Goal: Transaction & Acquisition: Purchase product/service

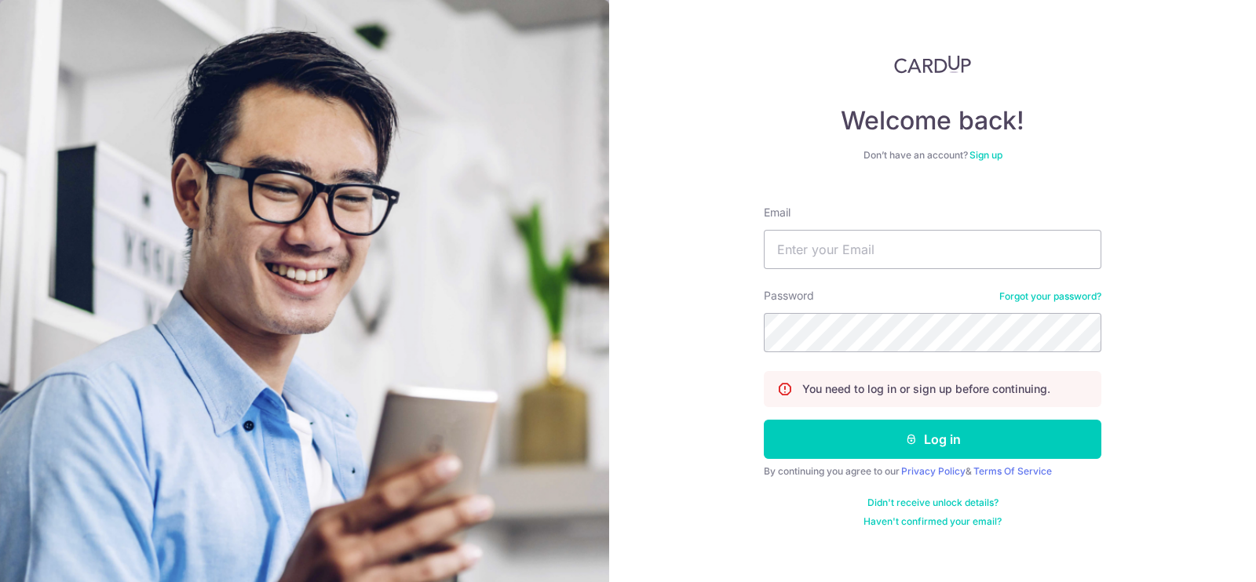
click at [891, 227] on div "Email" at bounding box center [933, 237] width 338 height 64
click at [884, 241] on input "Email" at bounding box center [933, 249] width 338 height 39
type input "[EMAIL_ADDRESS][DOMAIN_NAME]"
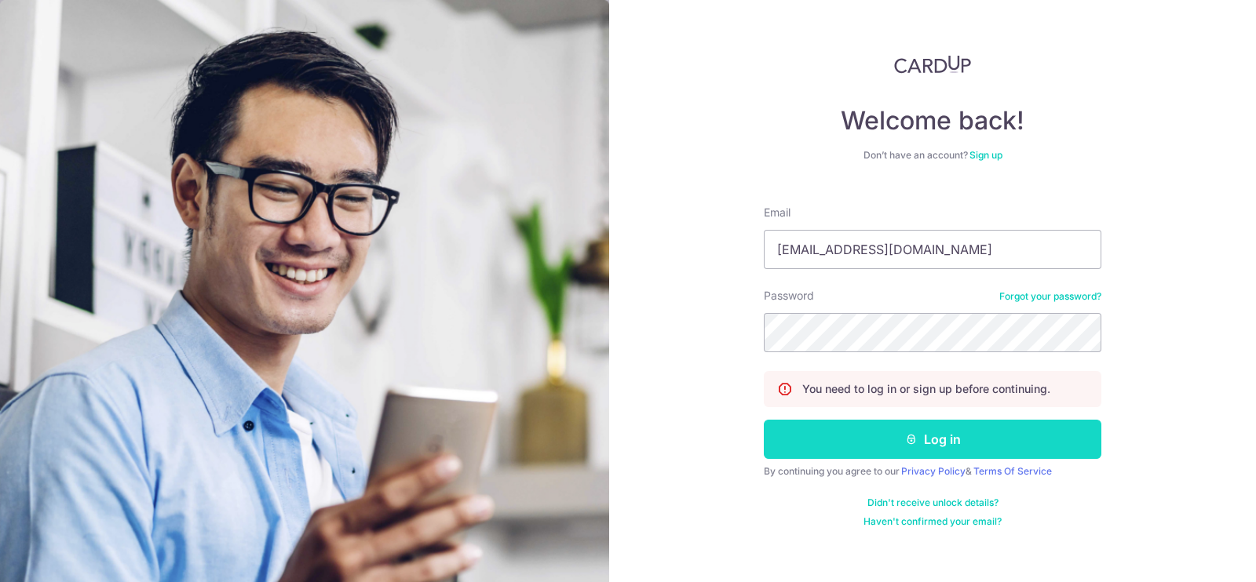
click at [896, 437] on button "Log in" at bounding box center [933, 439] width 338 height 39
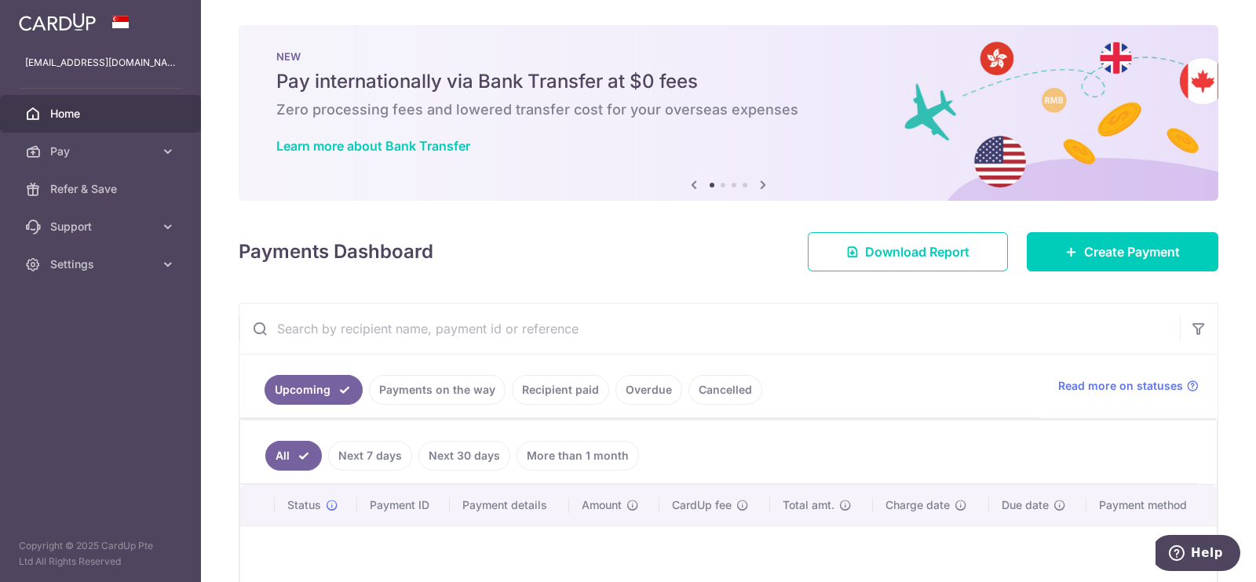
scroll to position [181, 0]
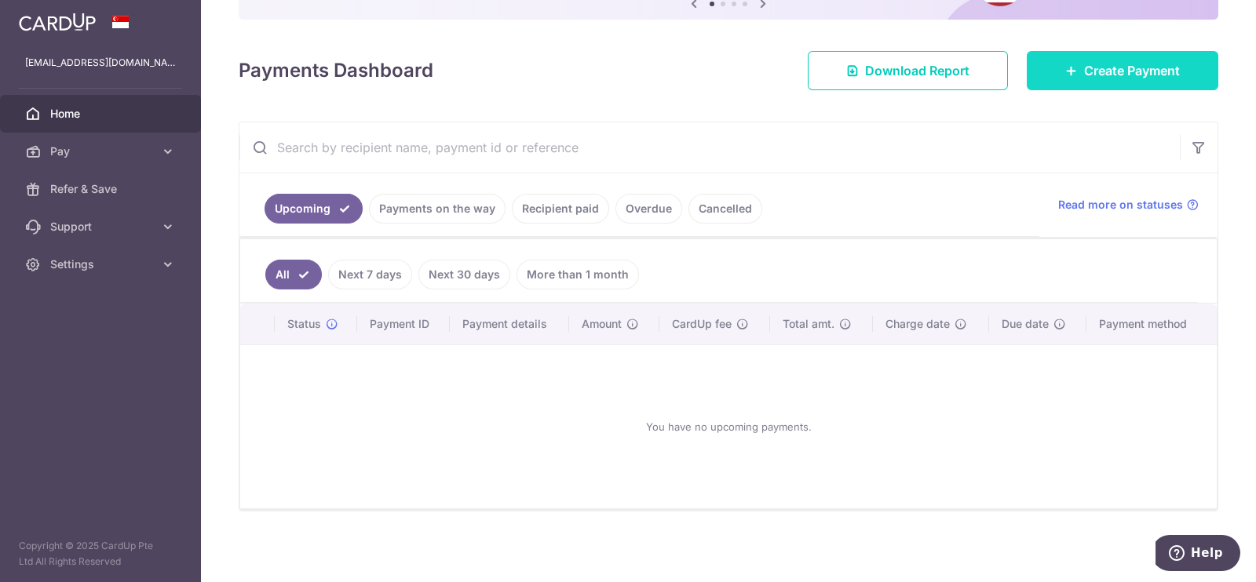
click at [1119, 80] on link "Create Payment" at bounding box center [1123, 70] width 192 height 39
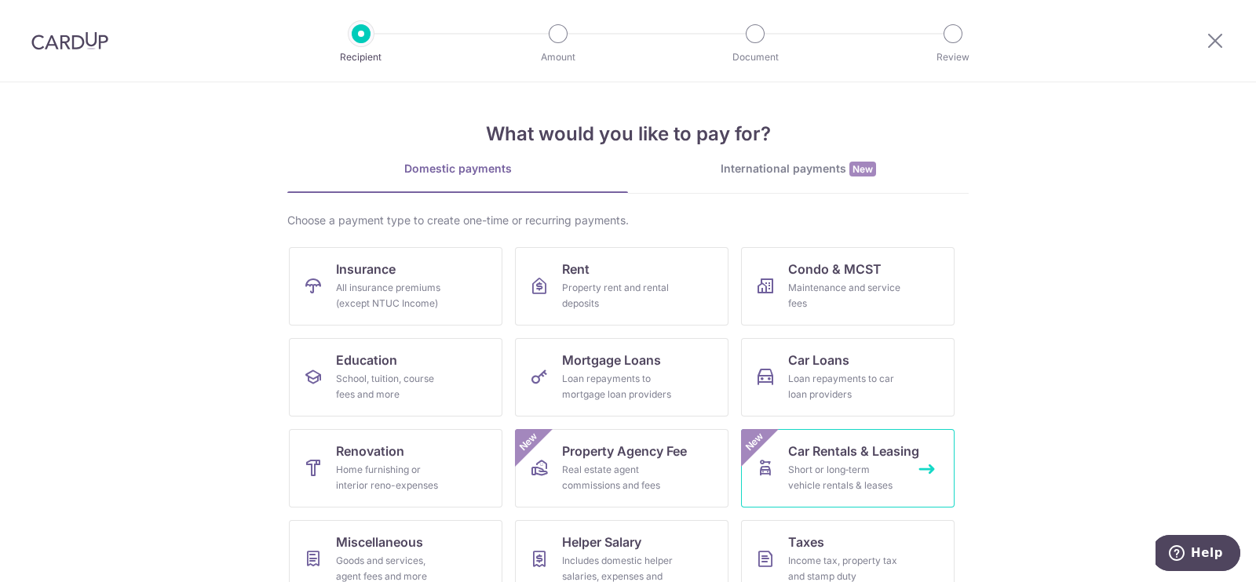
scroll to position [97, 0]
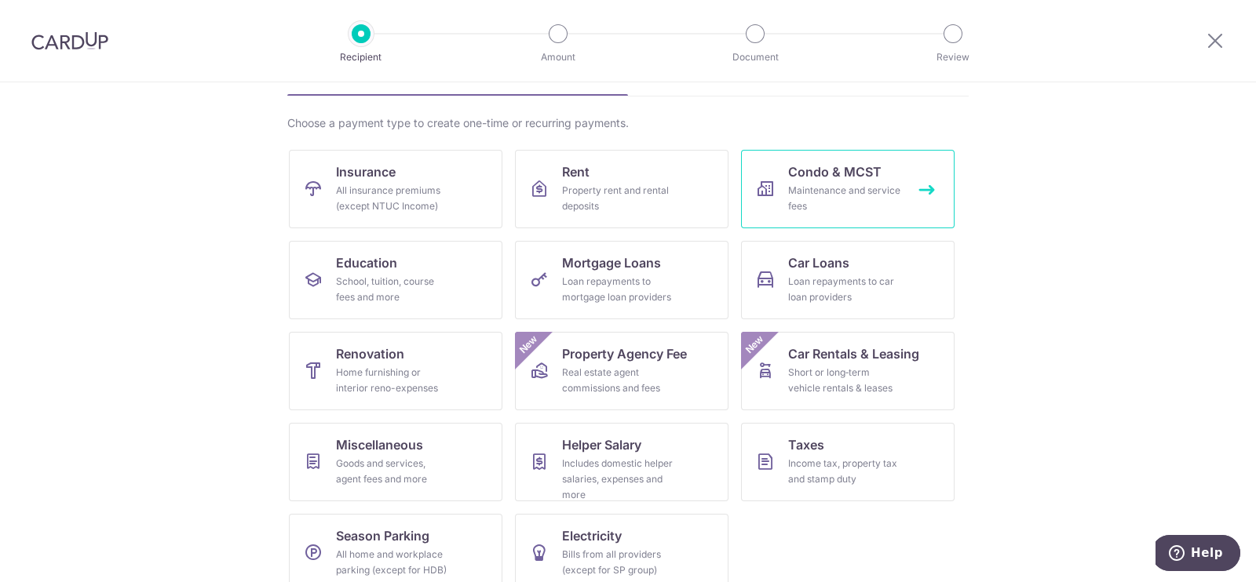
click at [849, 165] on span "Condo & MCST" at bounding box center [834, 171] width 93 height 19
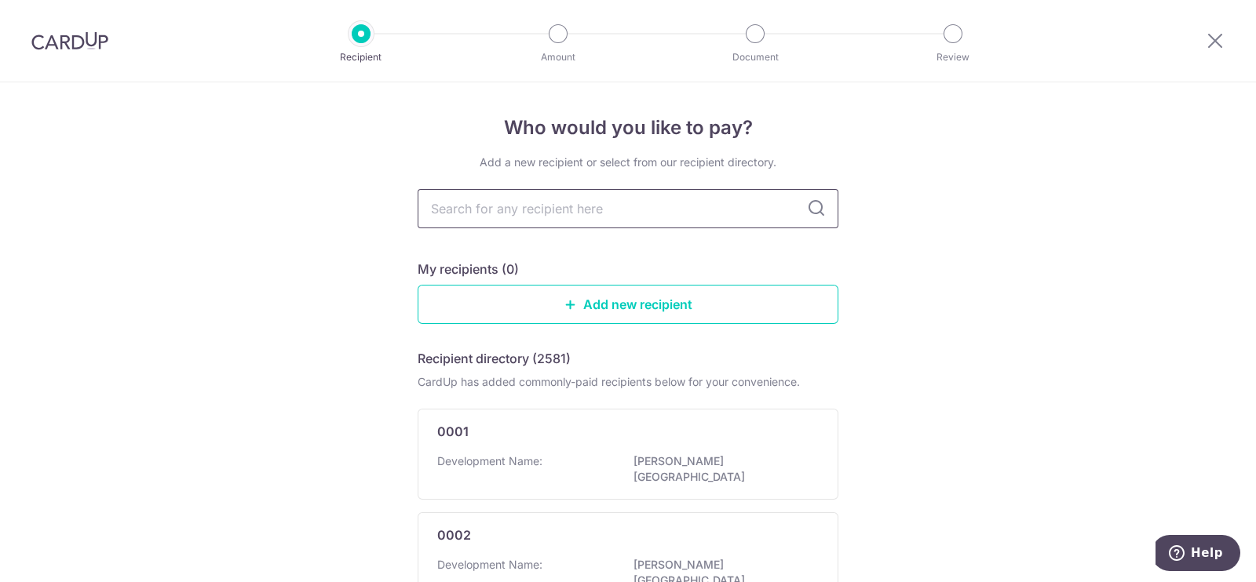
click at [512, 217] on input "text" at bounding box center [628, 208] width 421 height 39
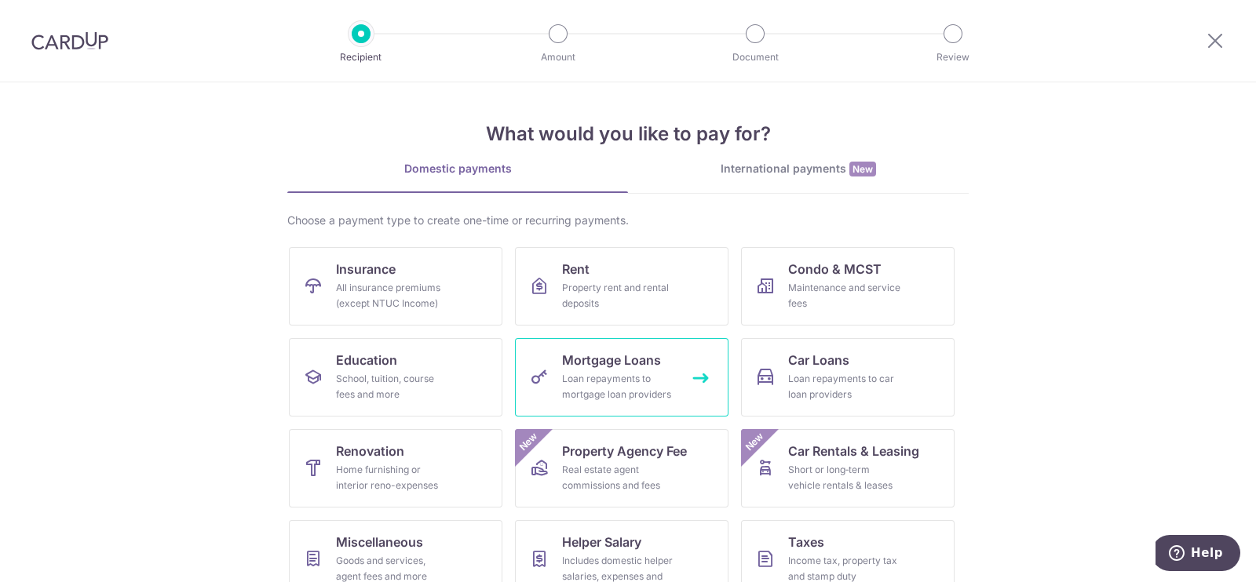
click at [651, 388] on div "Loan repayments to mortgage loan providers" at bounding box center [618, 386] width 113 height 31
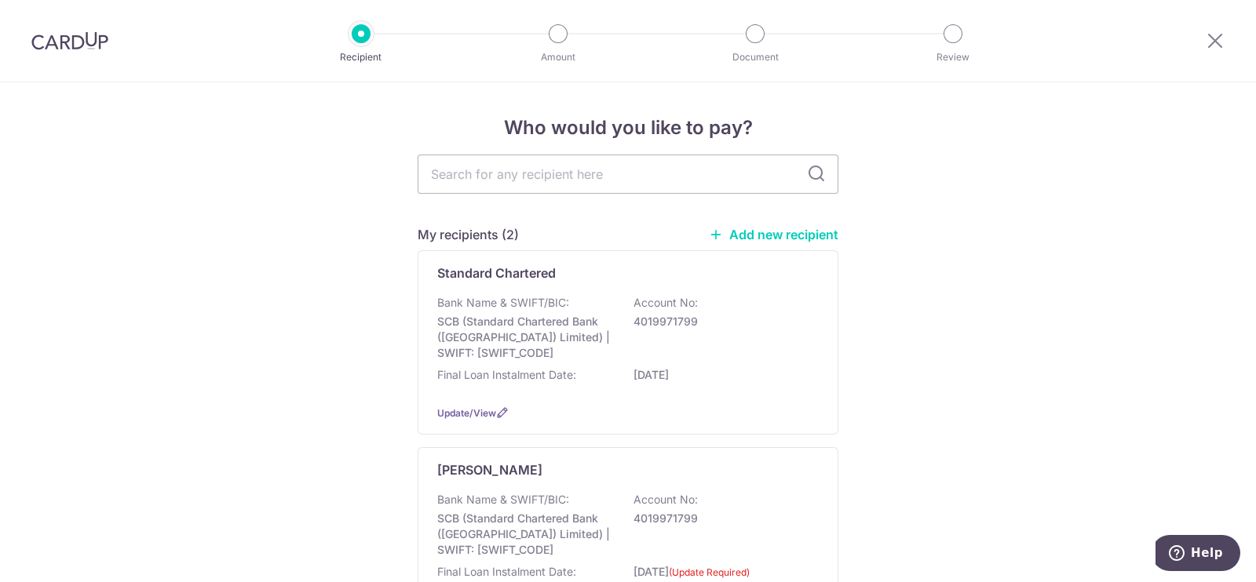
scroll to position [97, 0]
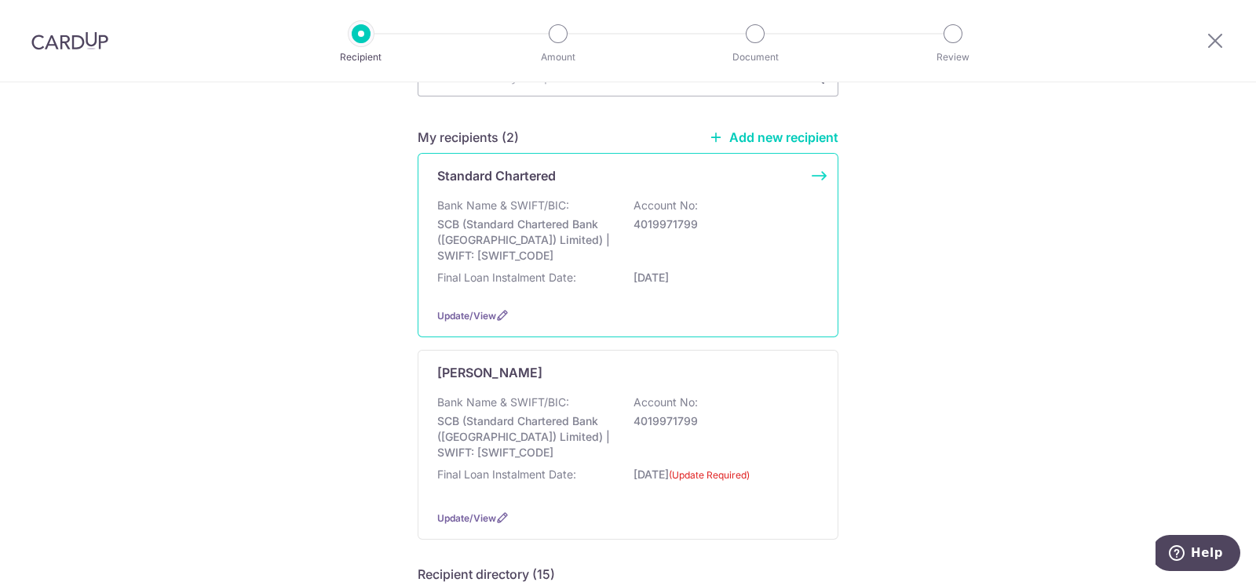
click at [662, 294] on div "Standard Chartered Bank Name & SWIFT/BIC: SCB (Standard Chartered Bank (Singapo…" at bounding box center [628, 245] width 421 height 184
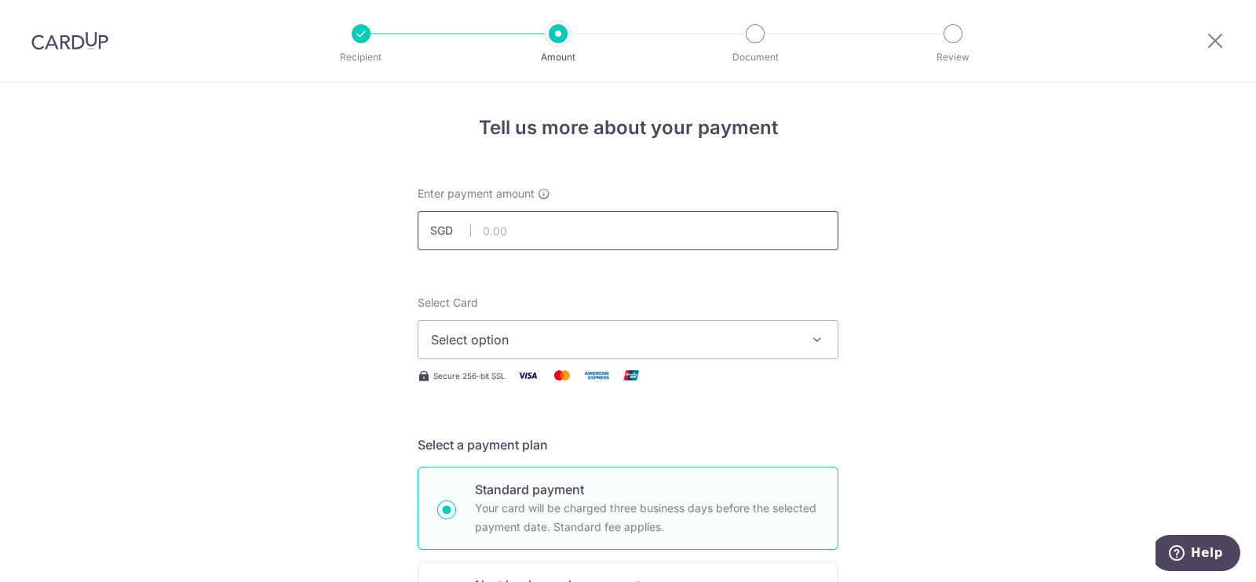
click at [577, 237] on input "text" at bounding box center [628, 230] width 421 height 39
type input "14,124.27"
click at [499, 338] on span "Select option" at bounding box center [614, 339] width 366 height 19
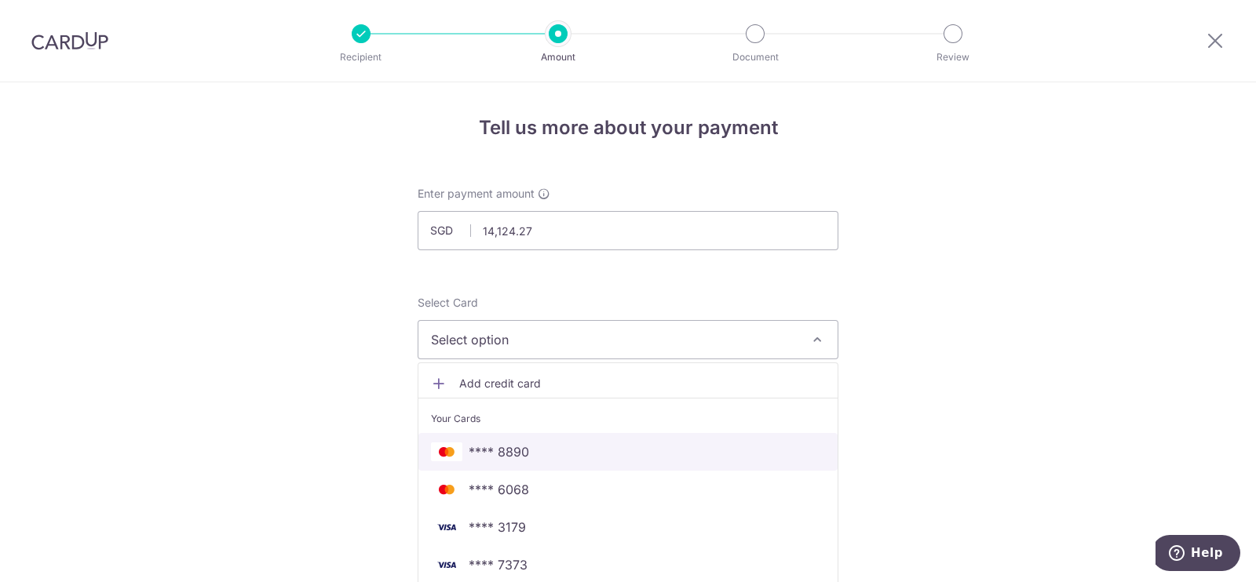
scroll to position [97, 0]
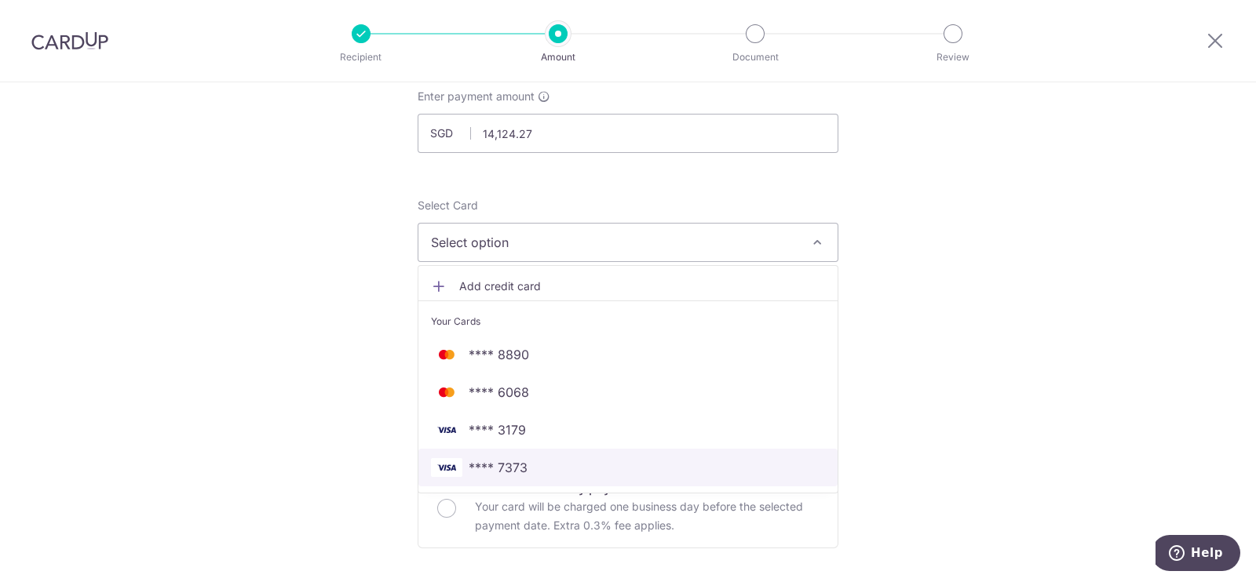
click at [524, 458] on span "**** 7373" at bounding box center [628, 467] width 394 height 19
type input "01/03/2026"
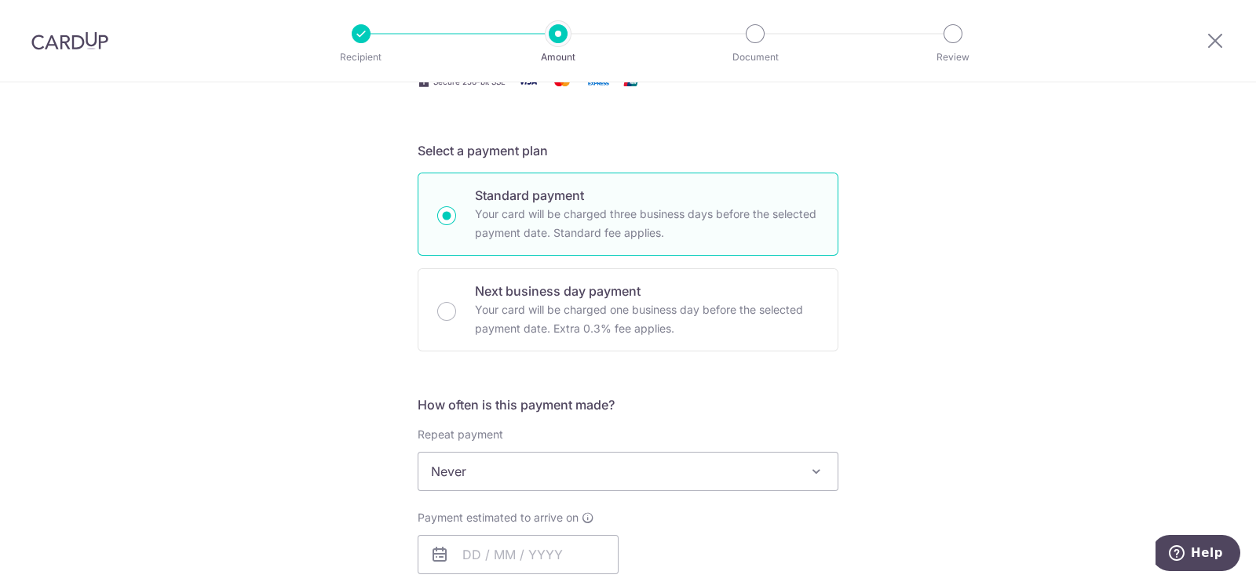
scroll to position [491, 0]
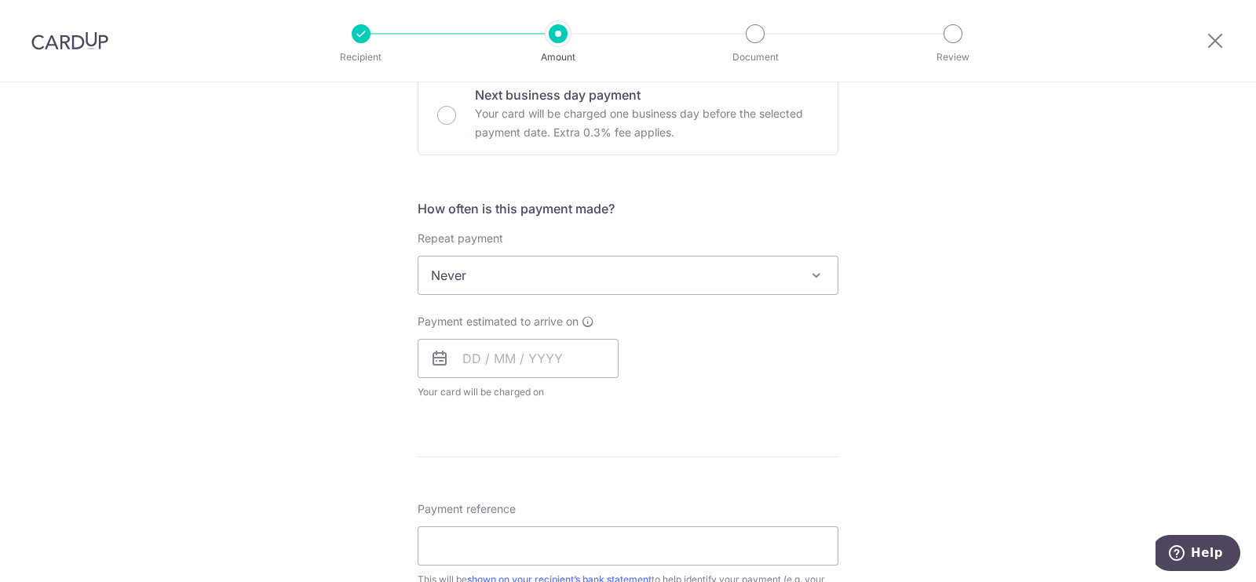
click at [557, 284] on span "Never" at bounding box center [627, 276] width 419 height 38
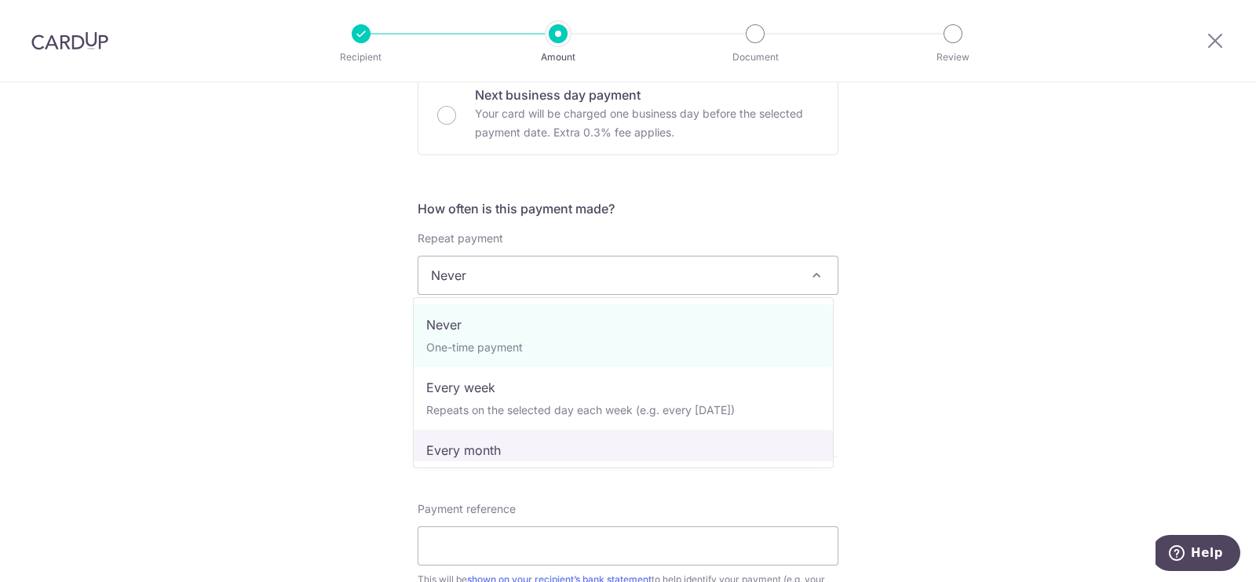
select select "3"
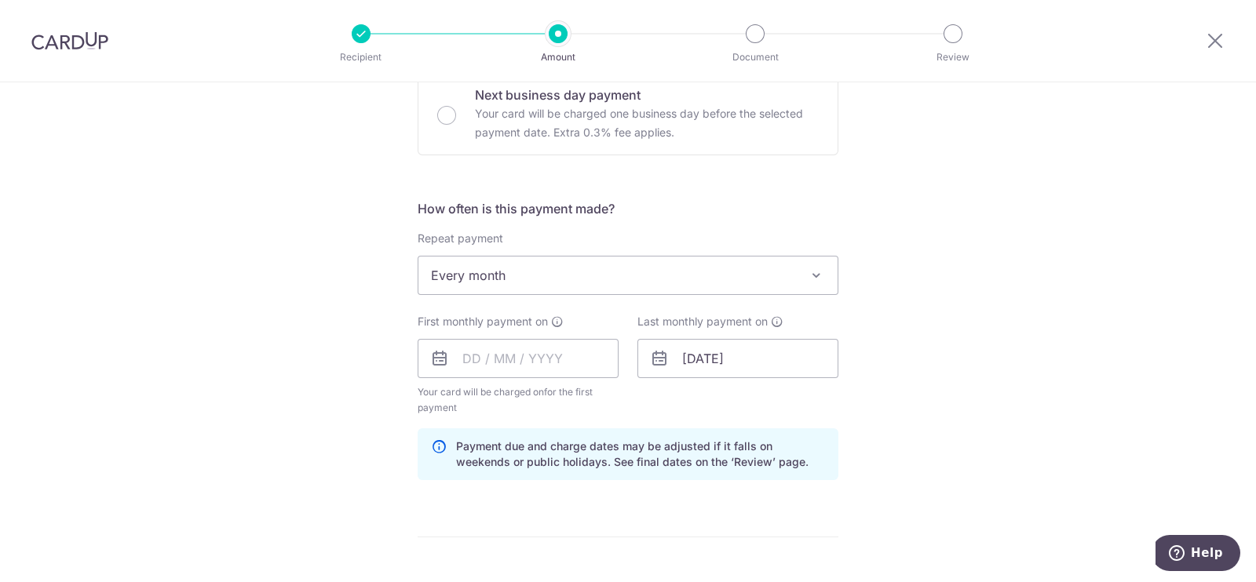
scroll to position [589, 0]
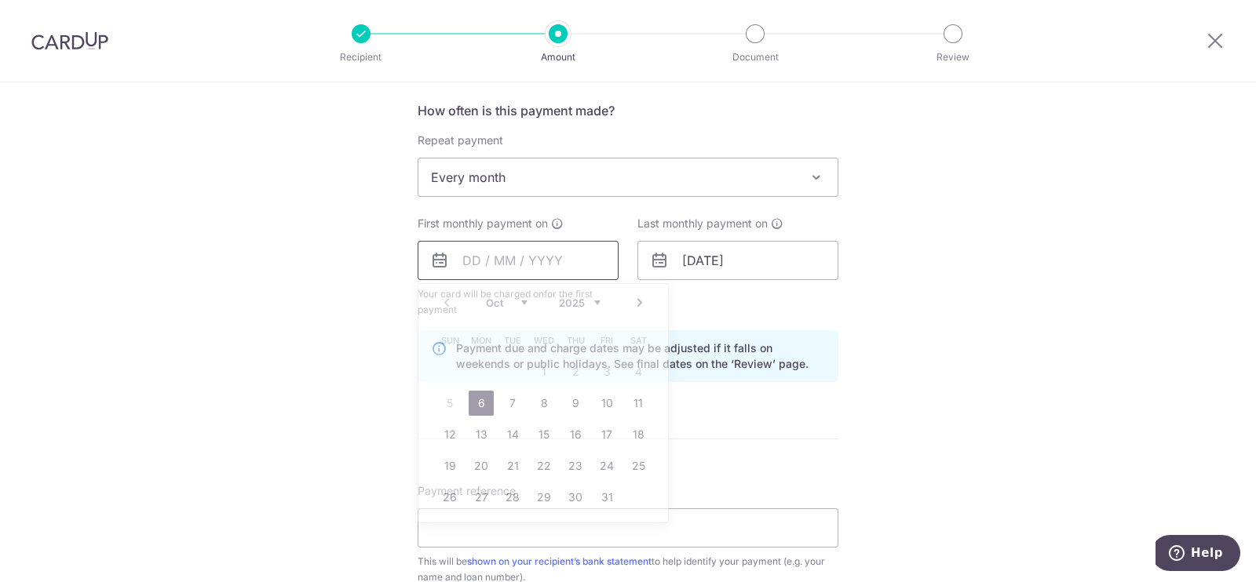
click at [567, 261] on input "text" at bounding box center [518, 260] width 201 height 39
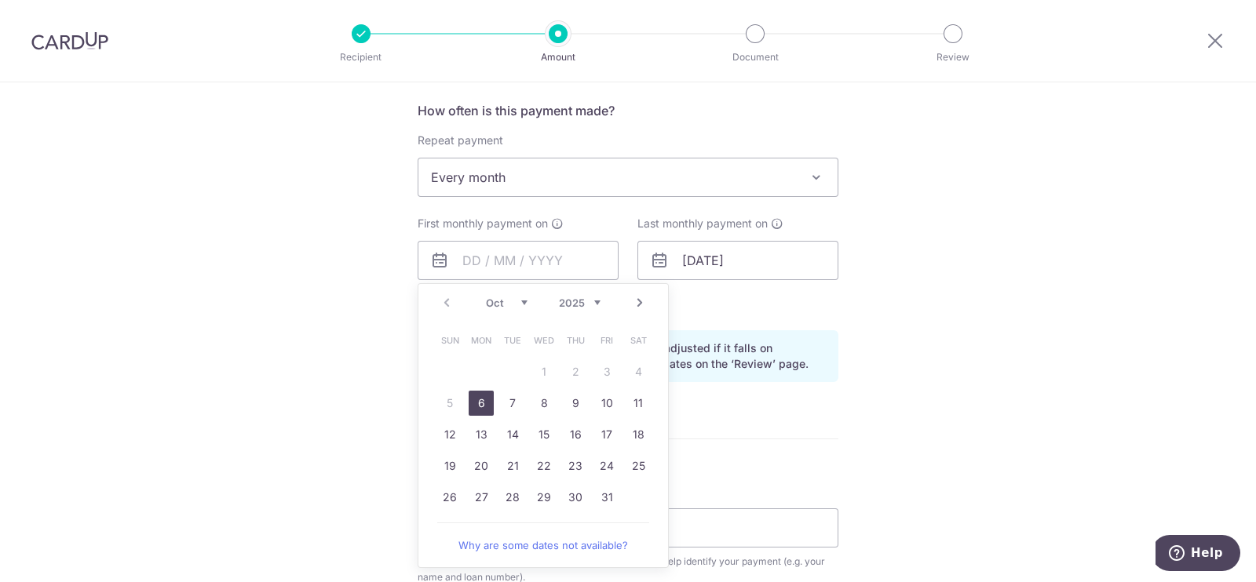
click at [469, 409] on link "6" at bounding box center [481, 403] width 25 height 25
type input "06/10/2025"
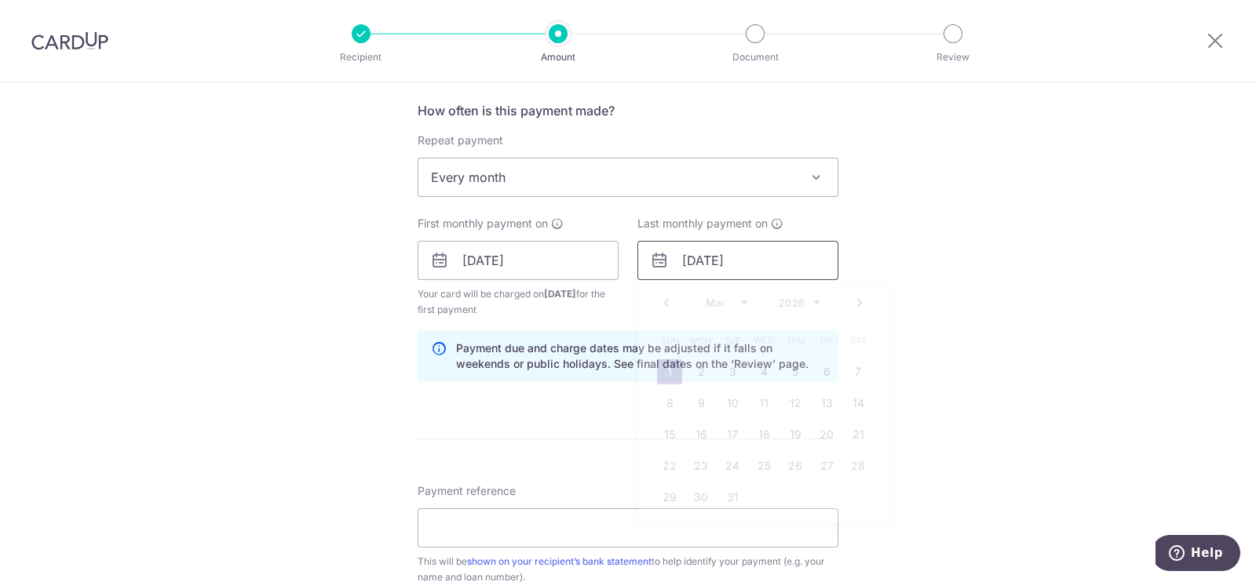
click at [746, 261] on input "01/03/2026" at bounding box center [737, 260] width 201 height 39
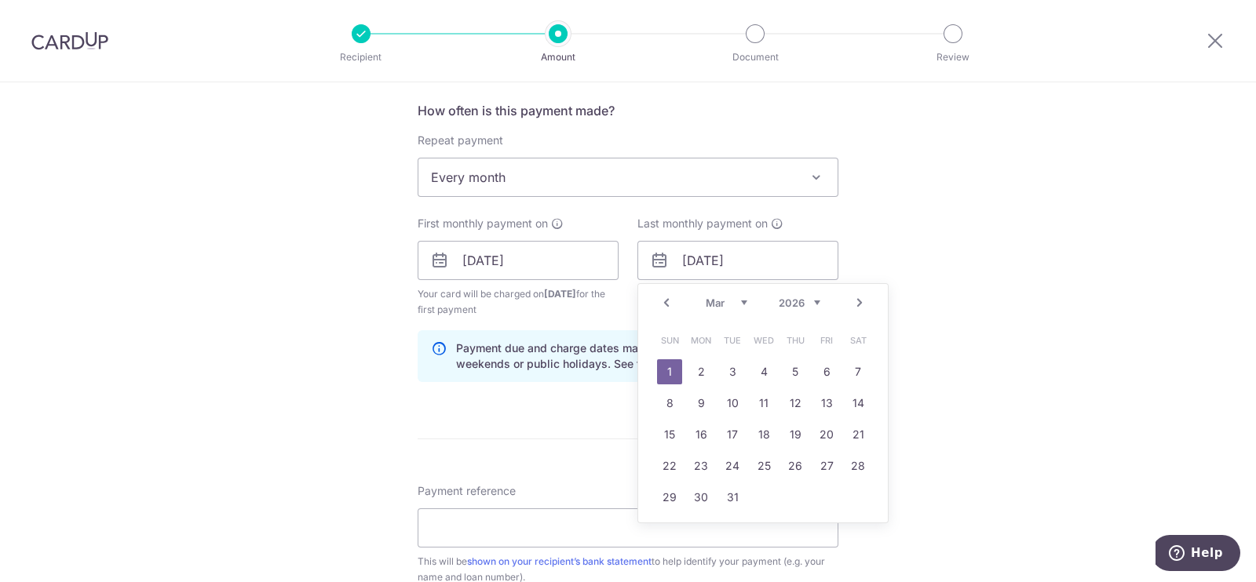
click at [657, 368] on link "1" at bounding box center [669, 371] width 25 height 25
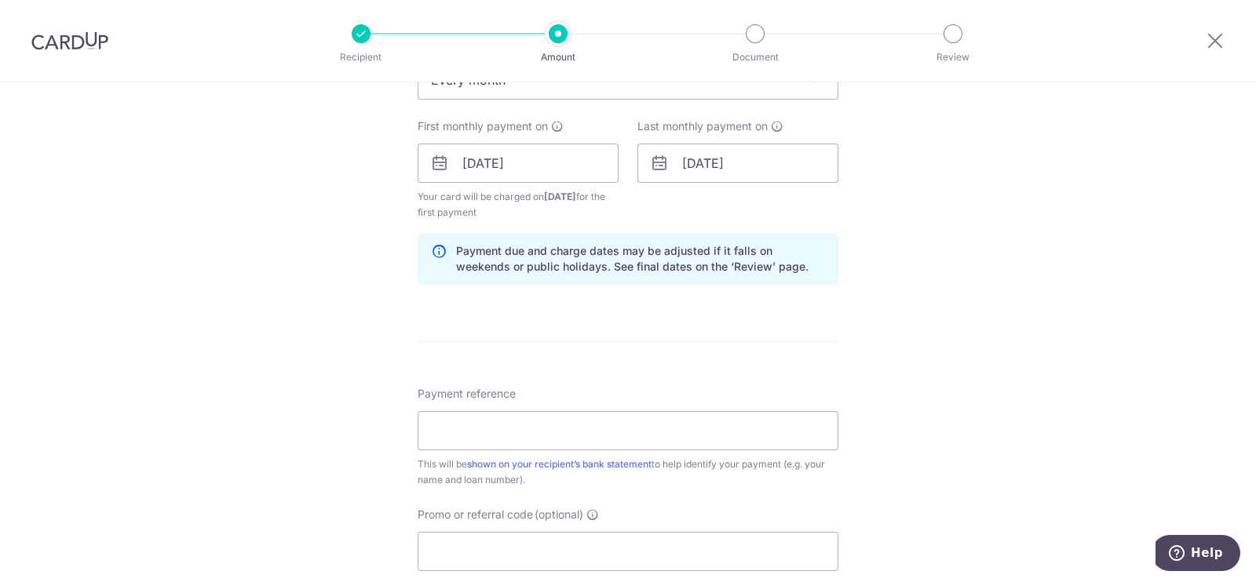
scroll to position [491, 0]
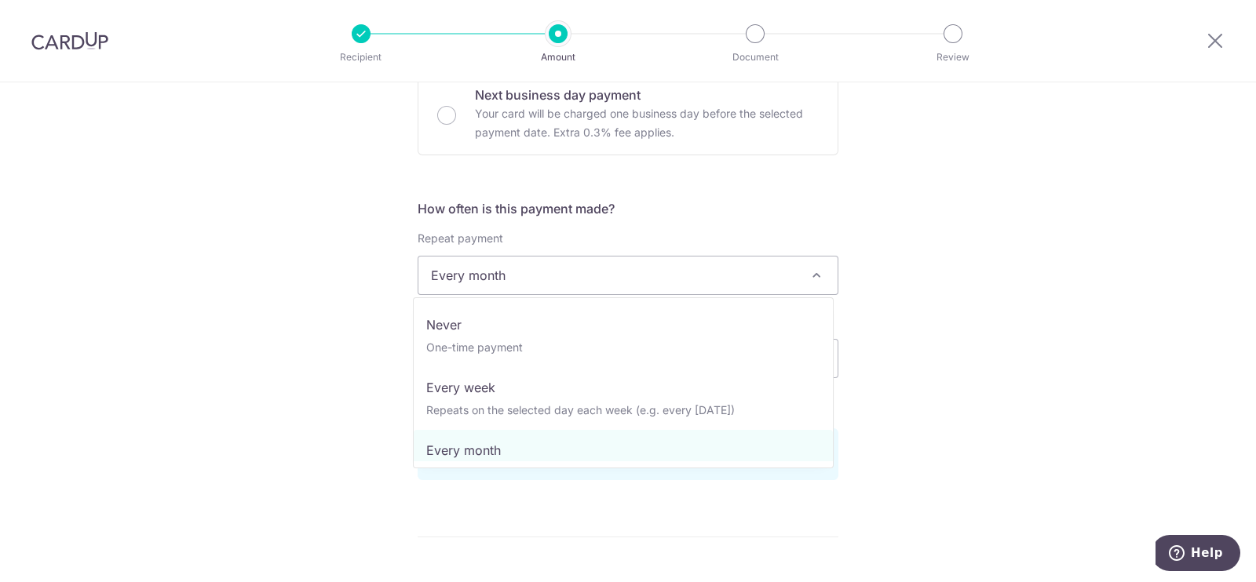
click at [547, 263] on span "Every month" at bounding box center [627, 276] width 419 height 38
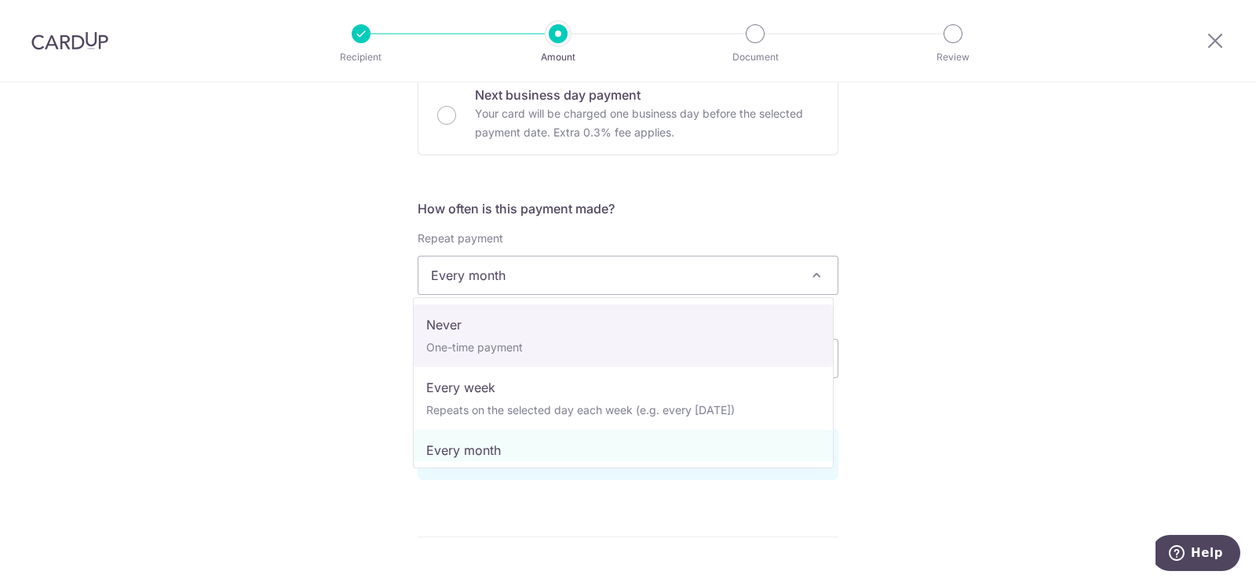
select select "1"
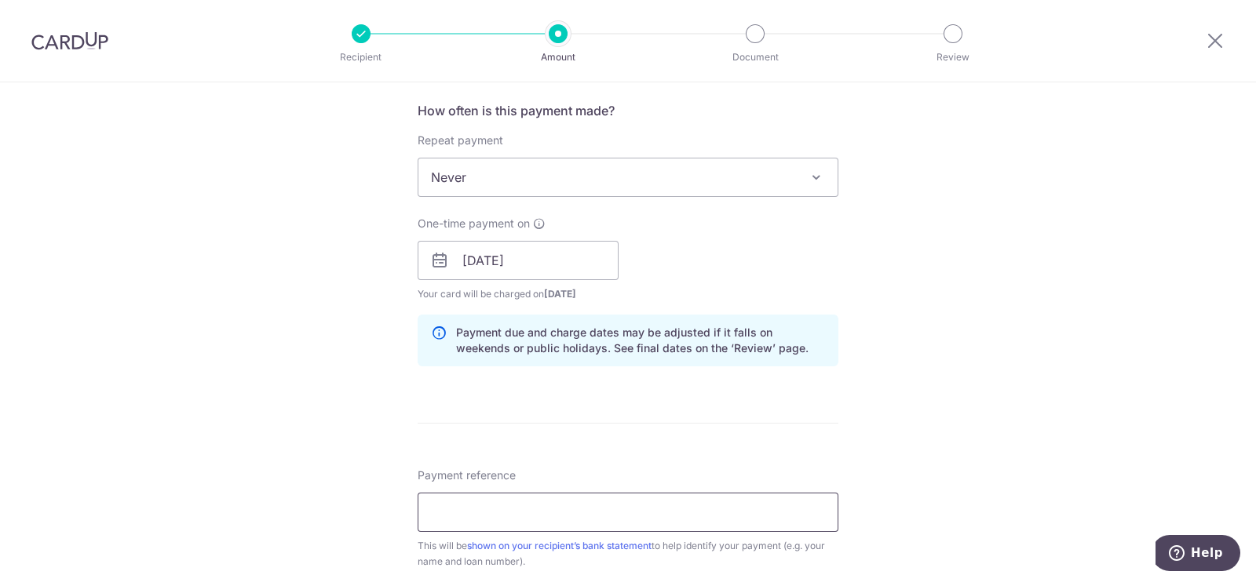
scroll to position [883, 0]
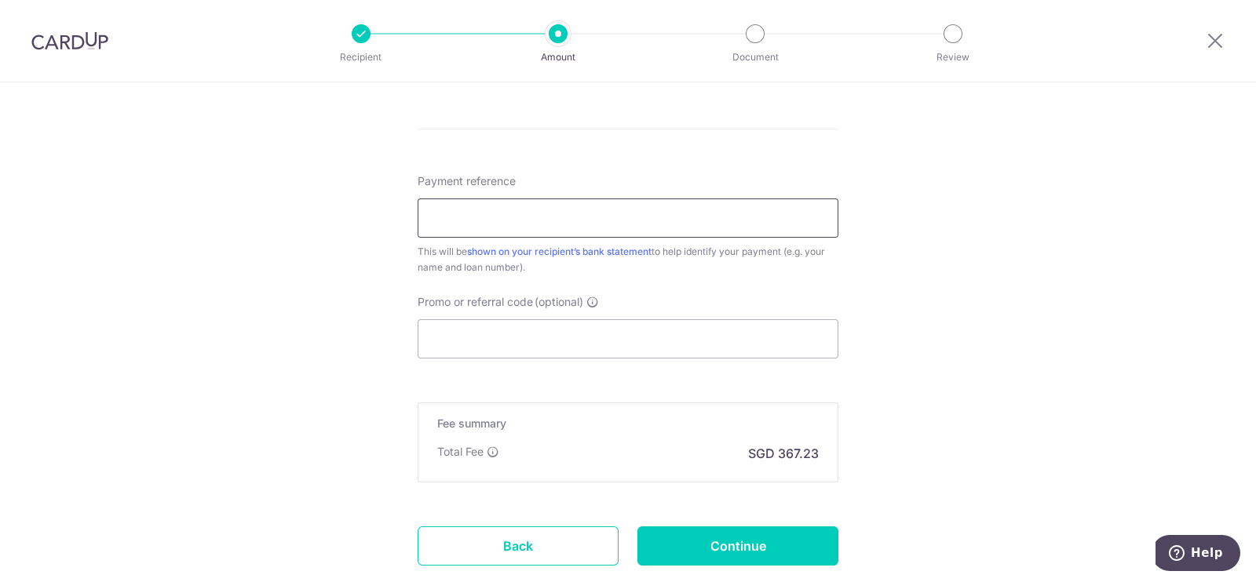
click at [505, 211] on input "Payment reference" at bounding box center [628, 218] width 421 height 39
type input "mortgage"
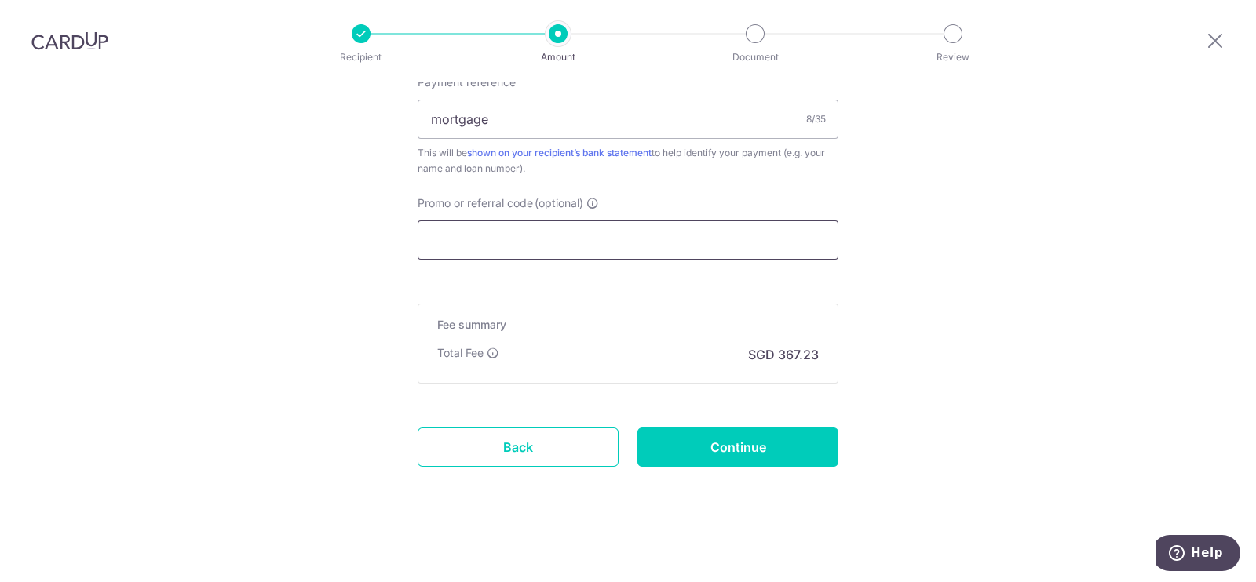
click at [522, 240] on input "Promo or referral code (optional)" at bounding box center [628, 240] width 421 height 39
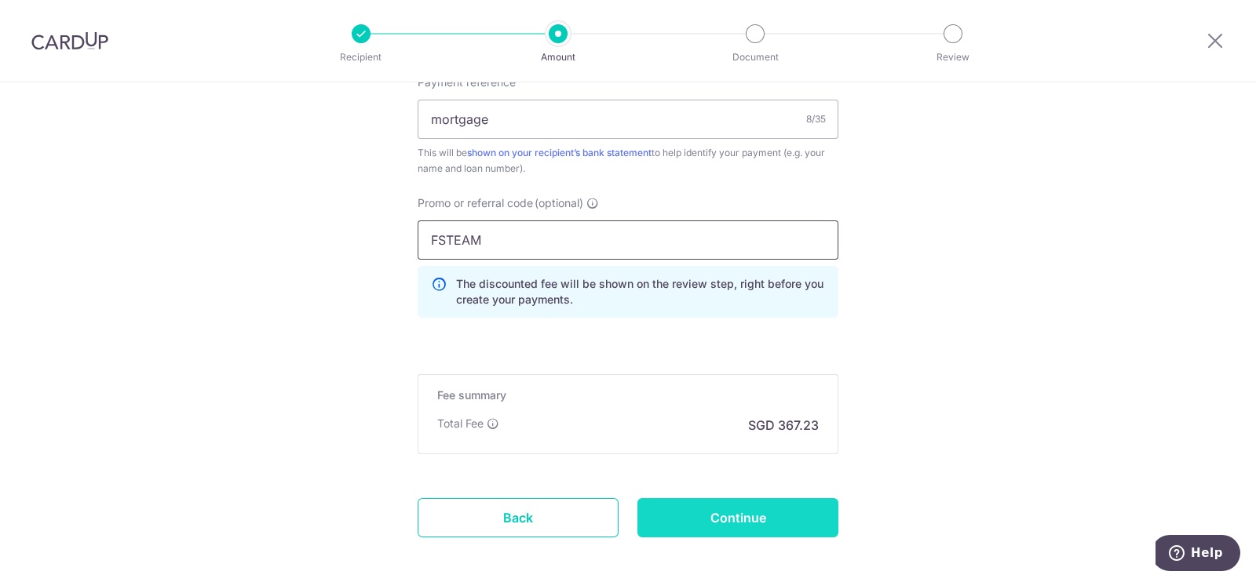
type input "FSTEAM"
click at [759, 518] on input "Continue" at bounding box center [737, 517] width 201 height 39
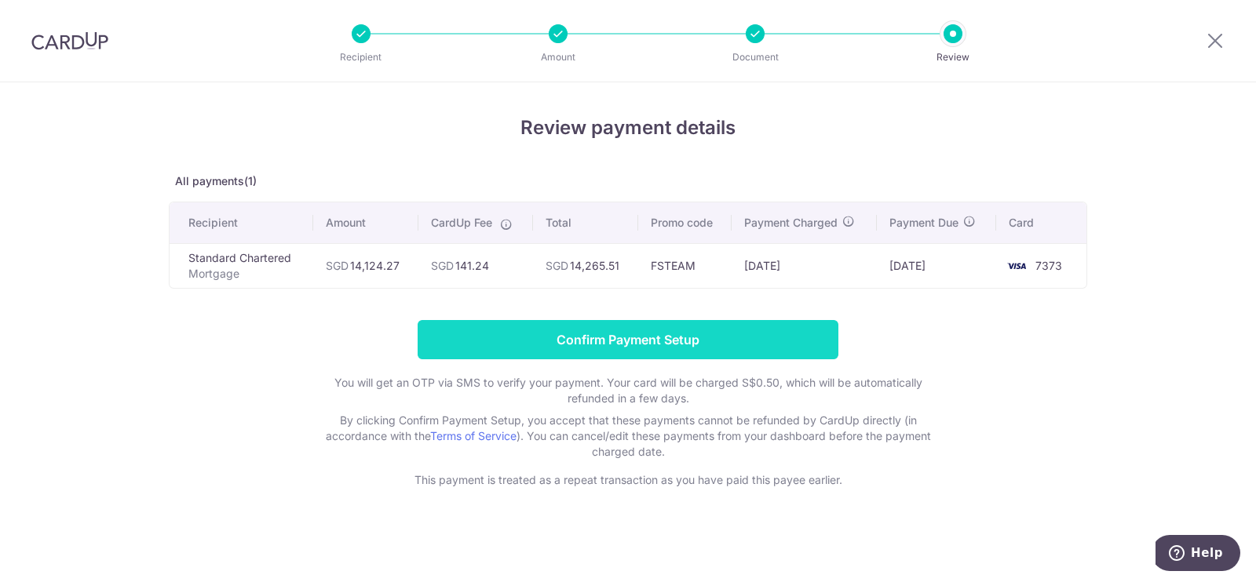
click at [721, 343] on input "Confirm Payment Setup" at bounding box center [628, 339] width 421 height 39
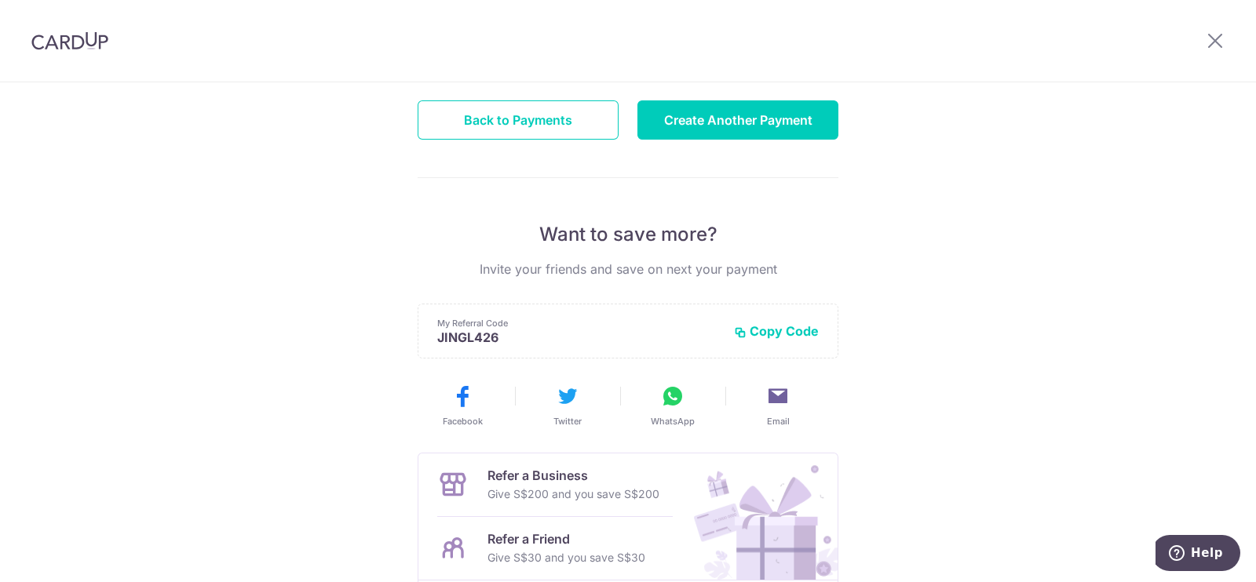
scroll to position [337, 0]
